Goal: Find specific page/section: Find specific page/section

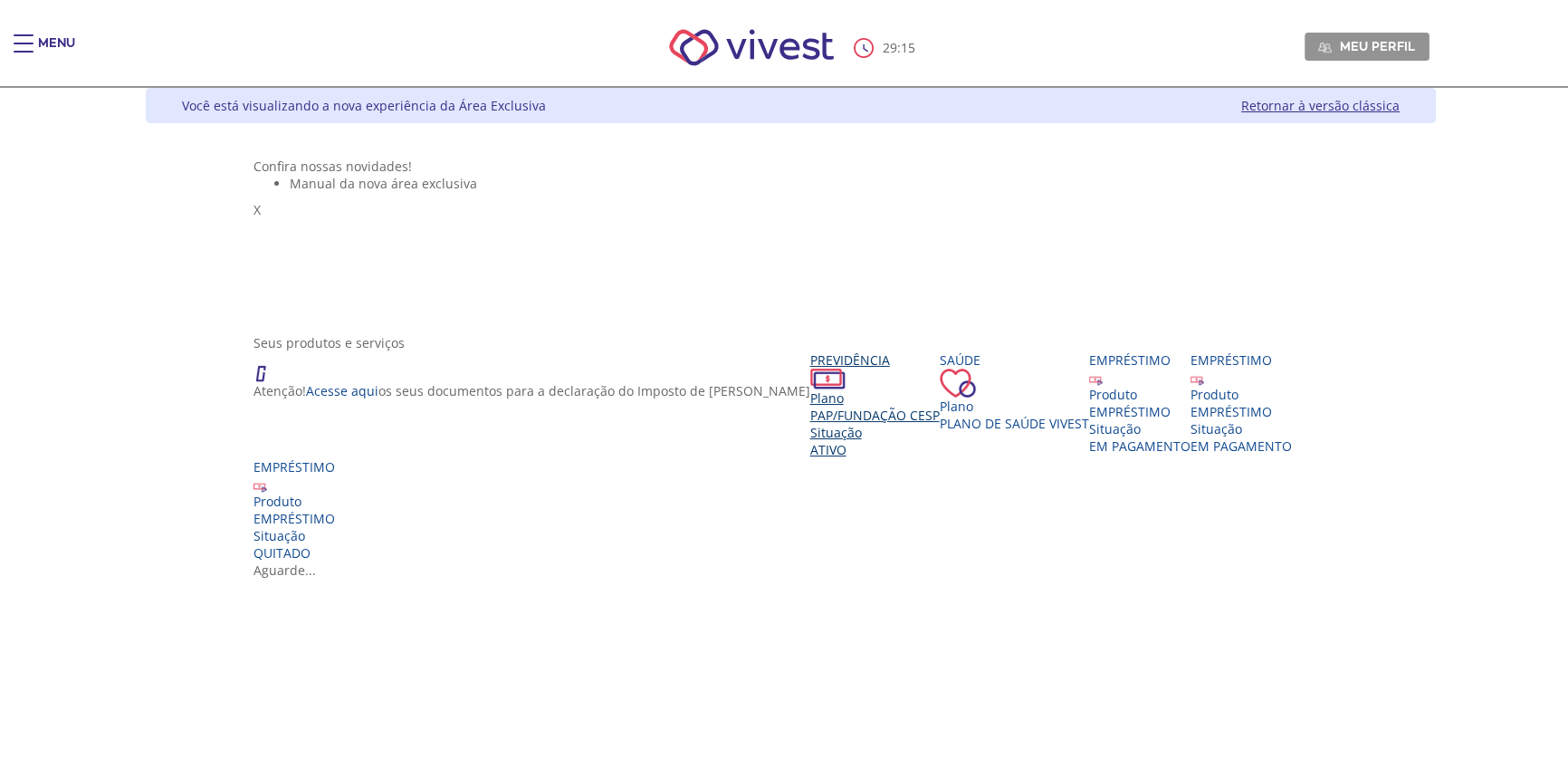
click at [810, 424] on span "PAP/Fundação CESP" at bounding box center [875, 415] width 130 height 17
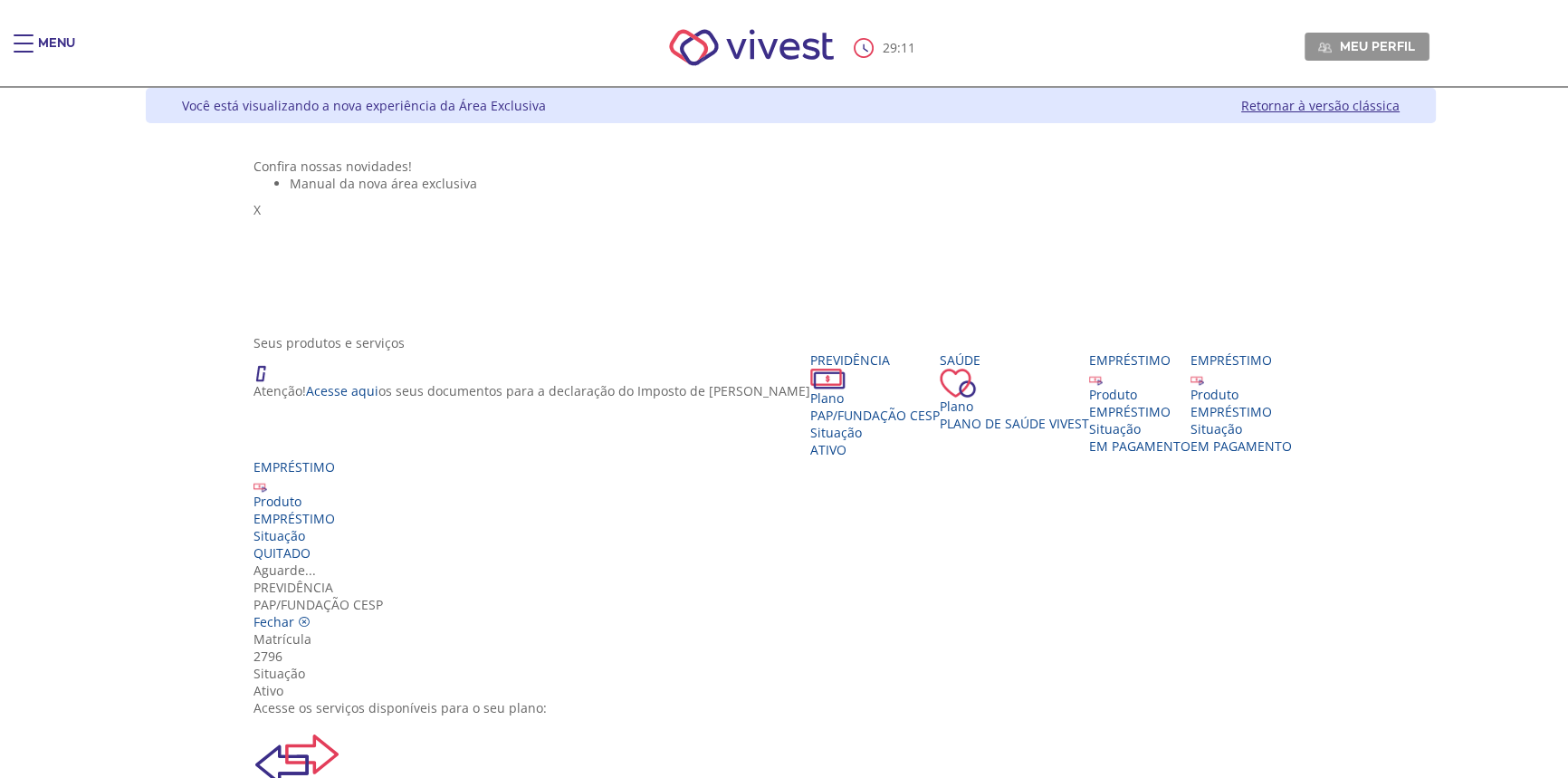
click at [341, 716] on img "Vivest" at bounding box center [296, 760] width 87 height 87
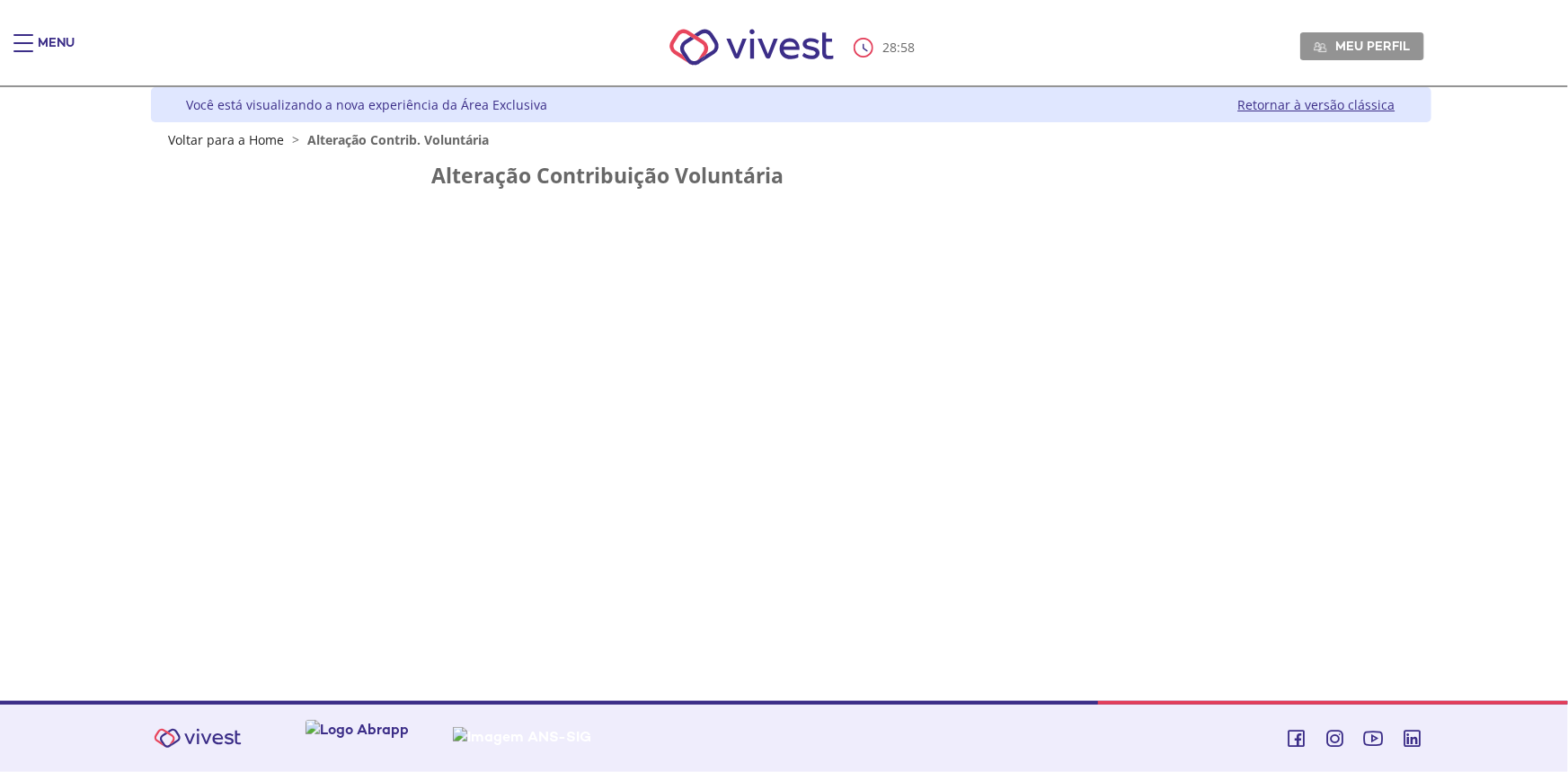
click at [1276, 100] on link "Retornar à versão clássica" at bounding box center [1317, 104] width 157 height 17
